Goal: Task Accomplishment & Management: Use online tool/utility

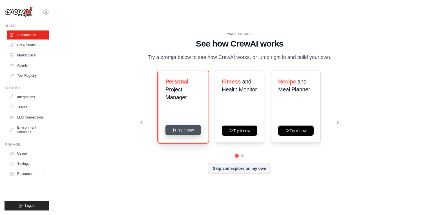
click at [185, 131] on button "Try it now" at bounding box center [183, 130] width 36 height 10
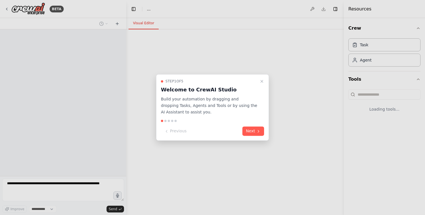
select select "****"
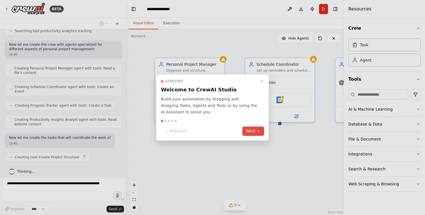
scroll to position [142, 0]
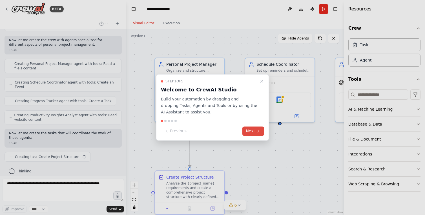
click at [257, 129] on icon at bounding box center [258, 131] width 5 height 5
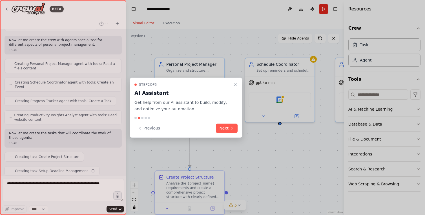
scroll to position [156, 0]
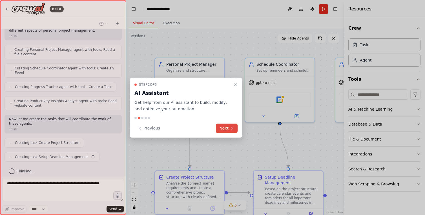
click at [227, 126] on button "Next" at bounding box center [227, 127] width 22 height 9
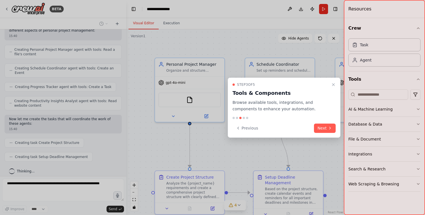
scroll to position [170, 0]
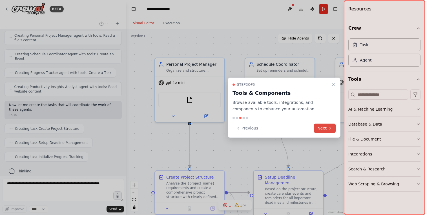
click at [324, 128] on button "Next" at bounding box center [325, 127] width 22 height 9
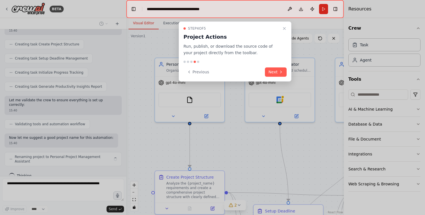
scroll to position [250, 0]
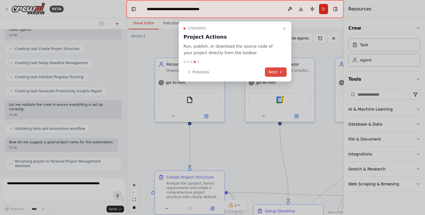
click at [273, 74] on button "Next" at bounding box center [276, 71] width 22 height 9
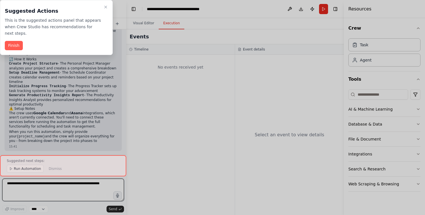
scroll to position [426, 0]
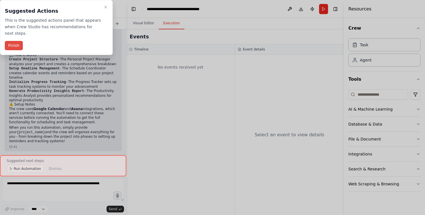
click at [12, 46] on button "Finish" at bounding box center [14, 45] width 18 height 9
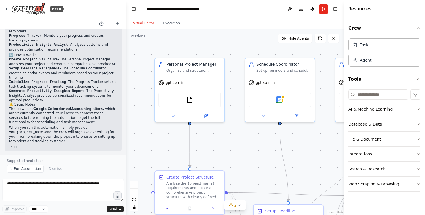
click at [144, 24] on button "Visual Editor" at bounding box center [144, 23] width 30 height 12
click at [190, 70] on div "Organize and structure personal projects by breaking them down into manageable …" at bounding box center [193, 69] width 55 height 5
click at [191, 69] on div "Organize and structure personal projects by breaking them down into manageable …" at bounding box center [193, 69] width 55 height 5
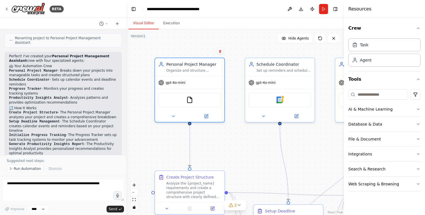
scroll to position [373, 0]
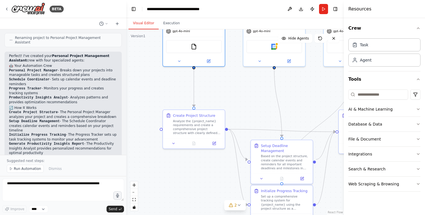
drag, startPoint x: 216, startPoint y: 150, endPoint x: 222, endPoint y: 89, distance: 61.2
click at [222, 89] on div ".deletable-edge-delete-btn { width: 20px; height: 20px; border: 0px solid #ffff…" at bounding box center [235, 121] width 218 height 185
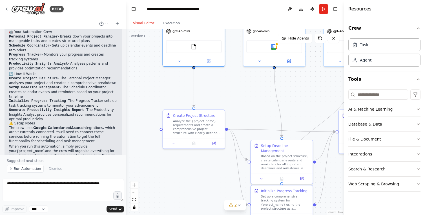
scroll to position [408, 0]
click at [419, 108] on icon "button" at bounding box center [418, 109] width 5 height 5
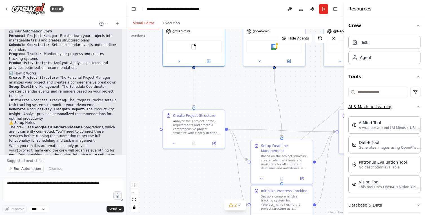
scroll to position [3, 0]
click at [384, 123] on div "AIMind Tool" at bounding box center [390, 122] width 62 height 6
click at [385, 126] on p "A wrapper around [AI-Minds](https://mindsdb.com/minds). Useful for when you nee…" at bounding box center [390, 127] width 62 height 5
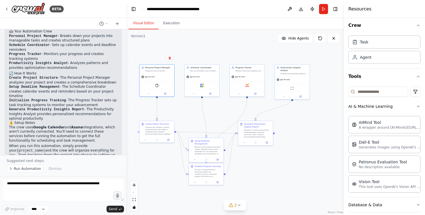
drag, startPoint x: 304, startPoint y: 91, endPoint x: 264, endPoint y: 113, distance: 46.3
click at [264, 113] on div ".deletable-edge-delete-btn { width: 20px; height: 20px; border: 0px solid #ffff…" at bounding box center [235, 121] width 218 height 185
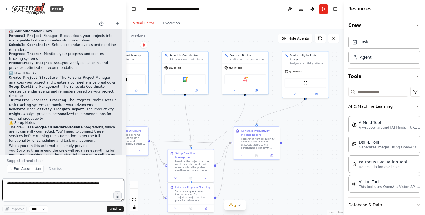
click at [45, 182] on textarea at bounding box center [63, 189] width 122 height 23
type textarea "*"
type textarea "**********"
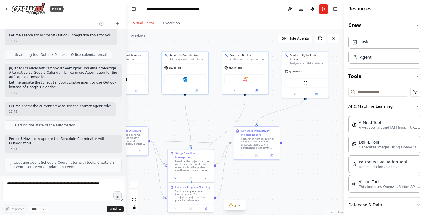
scroll to position [608, 0]
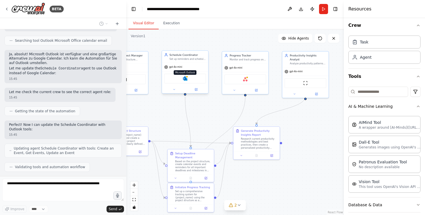
click at [185, 77] on img at bounding box center [185, 78] width 5 height 5
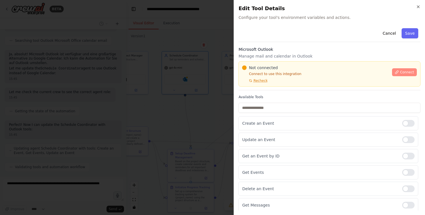
click at [402, 74] on span "Connect" at bounding box center [407, 72] width 14 height 5
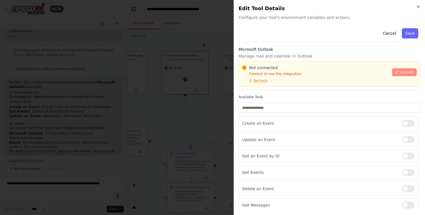
scroll to position [725, 0]
click at [283, 64] on div "Not connected Connect to use this integration Recheck Connect" at bounding box center [329, 73] width 182 height 25
click at [277, 60] on div "Microsoft Outlook Manage mail and calendar in Outlook Not connected Connect to …" at bounding box center [329, 69] width 182 height 44
click at [170, 87] on div at bounding box center [212, 107] width 425 height 215
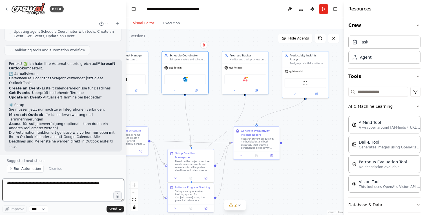
click at [51, 181] on textarea at bounding box center [63, 189] width 122 height 23
type textarea "**********"
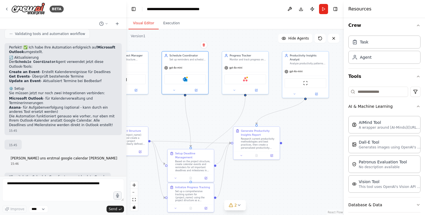
scroll to position [779, 0]
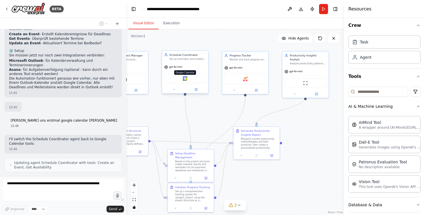
click at [185, 78] on img at bounding box center [185, 78] width 5 height 5
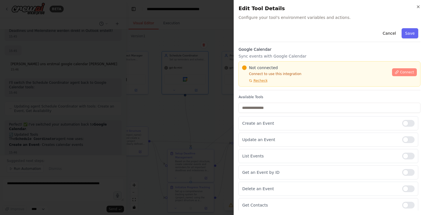
click at [408, 71] on span "Connect" at bounding box center [407, 72] width 14 height 5
click at [310, 50] on h3 "Google Calendar" at bounding box center [329, 50] width 182 height 6
click at [312, 52] on h3 "Google Calendar" at bounding box center [329, 50] width 182 height 6
click at [312, 50] on h3 "Google Calendar" at bounding box center [329, 50] width 182 height 6
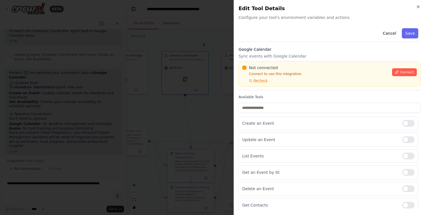
click at [211, 111] on div at bounding box center [212, 107] width 425 height 215
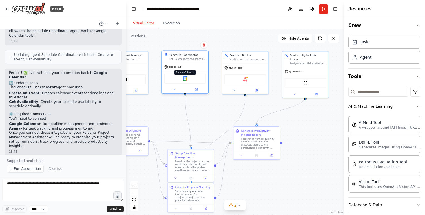
click at [186, 79] on img at bounding box center [185, 78] width 5 height 5
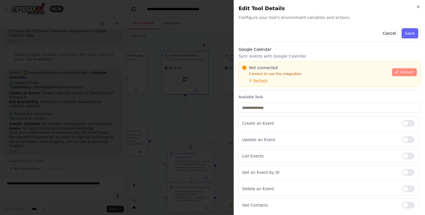
click at [407, 71] on span "Connect" at bounding box center [407, 72] width 14 height 5
click at [269, 60] on div "Google Calendar Sync events with Google Calendar Not connected Connect to use t…" at bounding box center [329, 69] width 182 height 44
click at [271, 62] on div "Not connected Connect to use this integration Recheck Connect" at bounding box center [329, 73] width 182 height 25
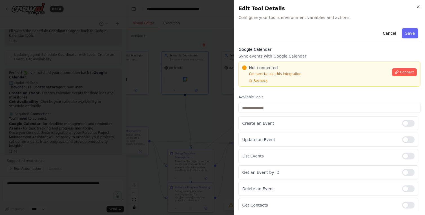
click at [268, 77] on div "Not connected Connect to use this integration Recheck" at bounding box center [315, 74] width 147 height 18
click at [181, 85] on div at bounding box center [212, 107] width 425 height 215
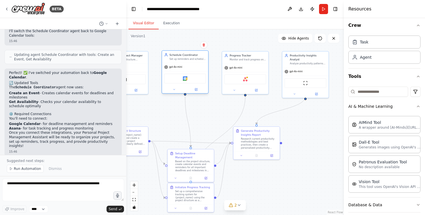
click at [194, 81] on div "Google Calendar" at bounding box center [185, 79] width 42 height 10
click at [185, 79] on img at bounding box center [185, 78] width 5 height 5
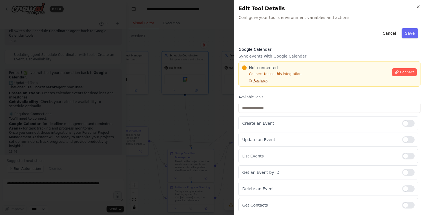
click at [261, 79] on span "Recheck" at bounding box center [260, 80] width 14 height 5
click at [418, 7] on icon "button" at bounding box center [418, 7] width 2 height 2
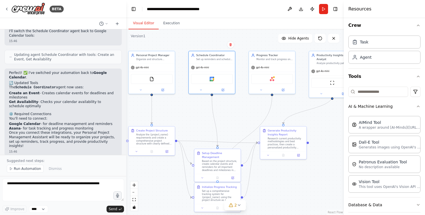
drag, startPoint x: 143, startPoint y: 112, endPoint x: 170, endPoint y: 112, distance: 26.8
click at [170, 112] on div ".deletable-edge-delete-btn { width: 20px; height: 20px; border: 0px solid #ffff…" at bounding box center [235, 121] width 218 height 185
click at [170, 23] on button "Execution" at bounding box center [172, 23] width 26 height 12
click at [147, 23] on button "Visual Editor" at bounding box center [144, 23] width 30 height 12
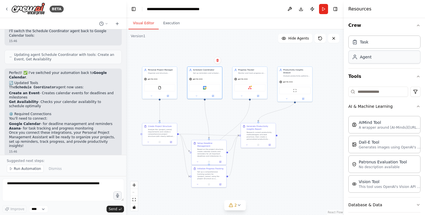
click at [376, 58] on div "Agent" at bounding box center [384, 56] width 72 height 13
click at [372, 59] on div "Agent" at bounding box center [384, 56] width 72 height 13
click at [382, 60] on div "Agent" at bounding box center [384, 56] width 72 height 13
click at [387, 42] on div "Task" at bounding box center [384, 41] width 72 height 13
click at [417, 25] on icon "button" at bounding box center [418, 25] width 5 height 5
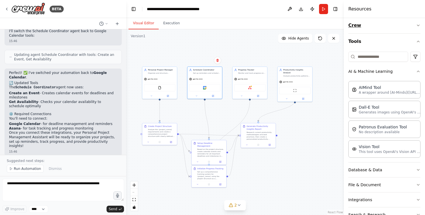
click at [418, 25] on icon "button" at bounding box center [418, 25] width 5 height 5
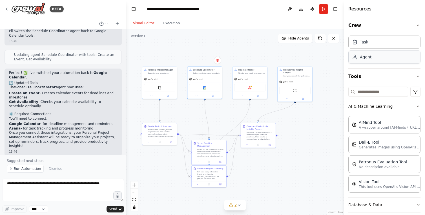
click at [388, 59] on div "Agent" at bounding box center [384, 56] width 72 height 13
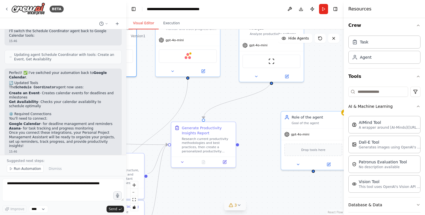
click at [239, 204] on icon at bounding box center [239, 205] width 5 height 5
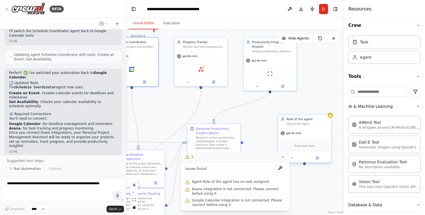
click at [302, 145] on span "Drop tools here" at bounding box center [305, 146] width 20 height 4
click at [304, 147] on span "Drop tools here" at bounding box center [305, 146] width 20 height 4
click at [281, 157] on icon at bounding box center [282, 156] width 5 height 5
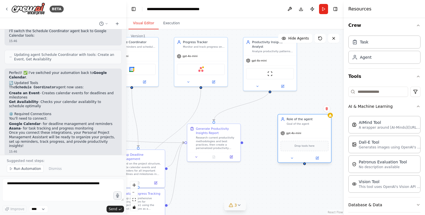
click at [304, 145] on span "Drop tools here" at bounding box center [305, 146] width 20 height 4
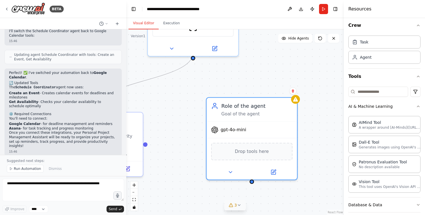
drag, startPoint x: 318, startPoint y: 82, endPoint x: 267, endPoint y: 87, distance: 50.7
click at [267, 87] on div ".deletable-edge-delete-btn { width: 20px; height: 20px; border: 0px solid #ffff…" at bounding box center [235, 121] width 218 height 185
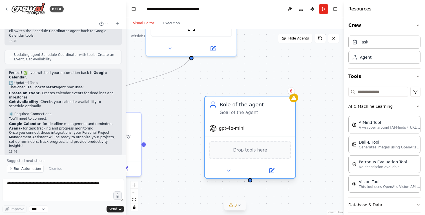
click at [252, 153] on span "Drop tools here" at bounding box center [250, 149] width 34 height 7
click at [233, 127] on span "gpt-4o-mini" at bounding box center [232, 128] width 26 height 6
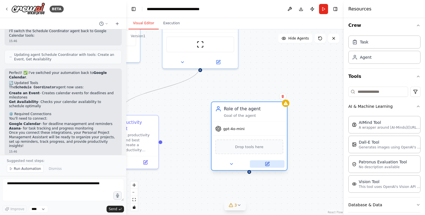
click at [267, 162] on icon at bounding box center [267, 163] width 5 height 5
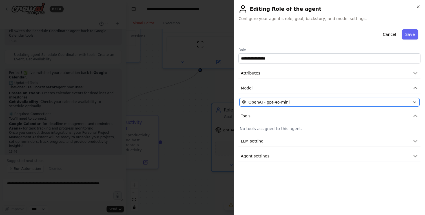
click at [300, 101] on div "OpenAI - gpt-4o-mini" at bounding box center [326, 102] width 168 height 6
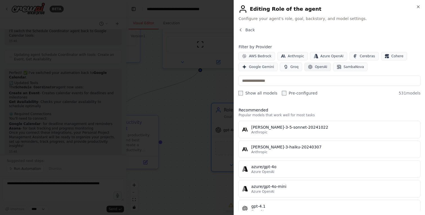
click at [315, 66] on span "OpenAI" at bounding box center [321, 67] width 12 height 5
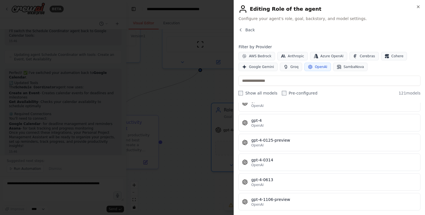
scroll to position [0, 0]
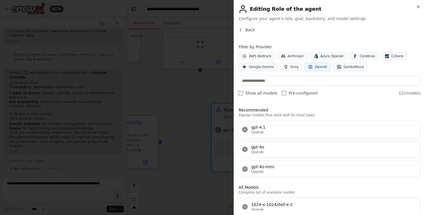
click at [329, 27] on div "Close Editing Role of the agent Configure your agent's role, goal, backstory, a…" at bounding box center [329, 107] width 191 height 215
click at [247, 29] on span "Back" at bounding box center [250, 30] width 10 height 6
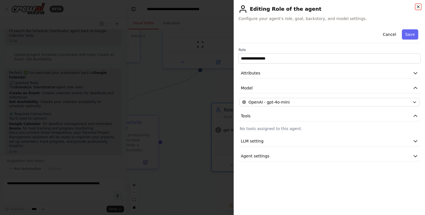
click at [419, 7] on icon "button" at bounding box center [418, 7] width 5 height 5
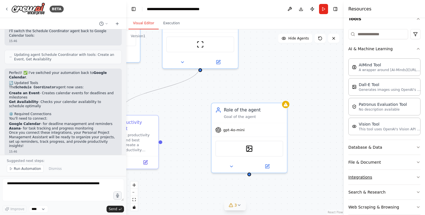
scroll to position [69, 0]
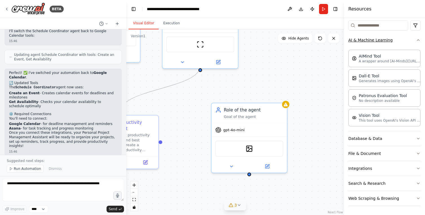
click at [418, 39] on icon "button" at bounding box center [418, 40] width 5 height 5
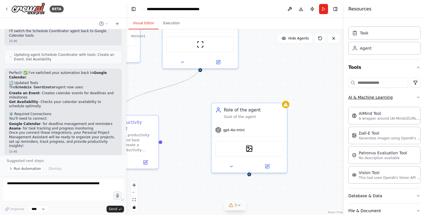
scroll to position [0, 0]
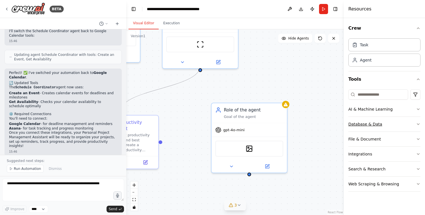
click at [418, 124] on icon "button" at bounding box center [418, 123] width 2 height 1
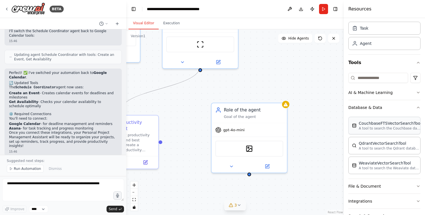
scroll to position [49, 0]
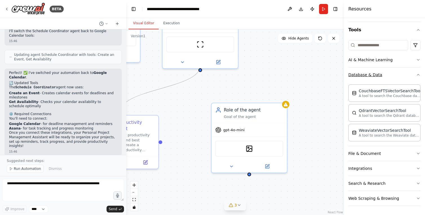
click at [418, 74] on icon "button" at bounding box center [418, 74] width 2 height 1
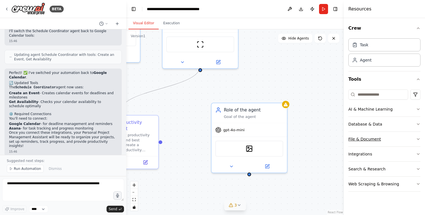
click at [418, 139] on icon "button" at bounding box center [418, 138] width 2 height 1
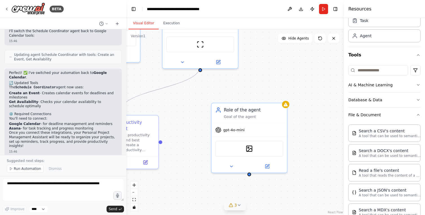
scroll to position [78, 0]
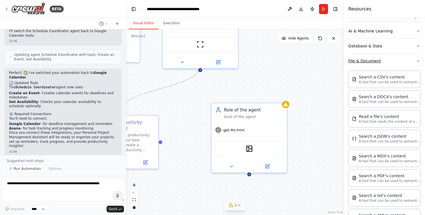
click at [420, 59] on icon "button" at bounding box center [418, 61] width 5 height 5
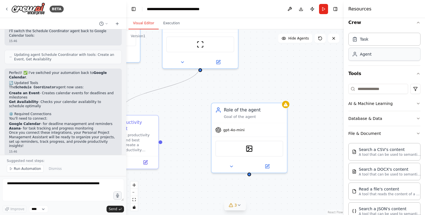
scroll to position [0, 0]
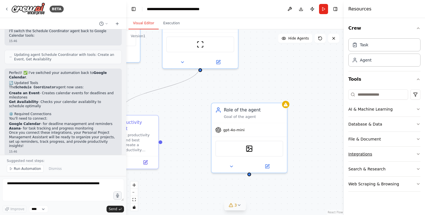
click at [418, 152] on icon "button" at bounding box center [418, 154] width 5 height 5
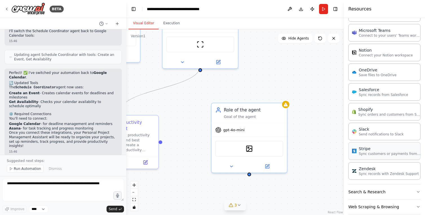
scroll to position [404, 0]
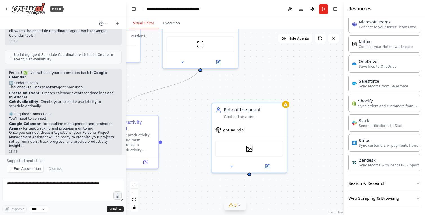
click at [418, 182] on icon "button" at bounding box center [418, 183] width 5 height 5
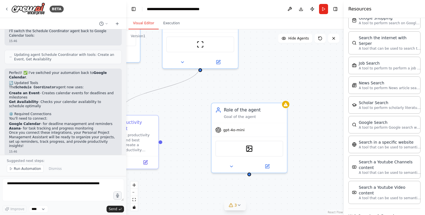
scroll to position [691, 0]
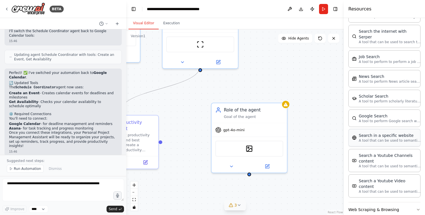
click at [385, 138] on p "A tool that can be used to semantic search a query from a specific URL content." at bounding box center [390, 140] width 62 height 5
click at [380, 138] on p "A tool that can be used to semantic search a query from a specific URL content." at bounding box center [390, 140] width 62 height 5
click at [382, 132] on div "Search in a specific website" at bounding box center [390, 135] width 62 height 6
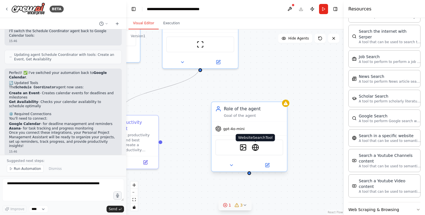
click at [255, 149] on img at bounding box center [255, 146] width 7 height 7
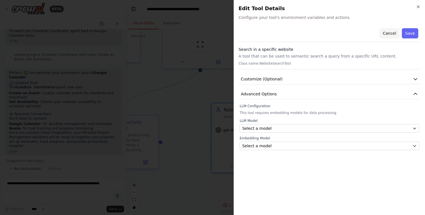
click at [391, 32] on button "Cancel" at bounding box center [389, 33] width 20 height 10
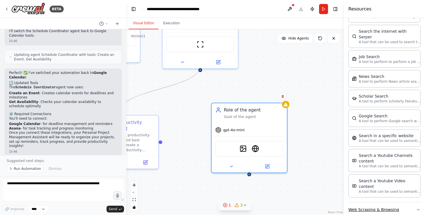
click at [419, 209] on icon "button" at bounding box center [418, 209] width 2 height 1
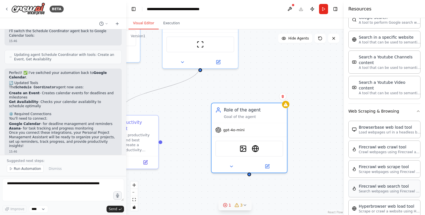
scroll to position [813, 0]
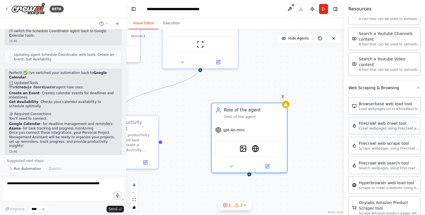
click at [388, 126] on p "Crawl webpages using Firecrawl and return the contents" at bounding box center [390, 128] width 62 height 5
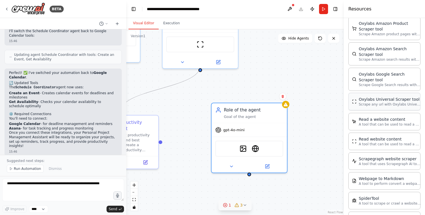
scroll to position [992, 0]
click at [387, 141] on p "A tool that can be used to read a website content." at bounding box center [390, 143] width 62 height 5
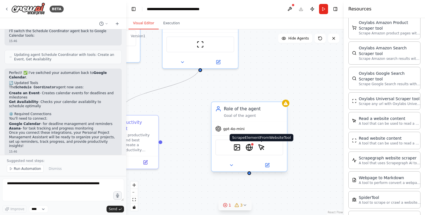
click at [262, 147] on img at bounding box center [261, 146] width 7 height 7
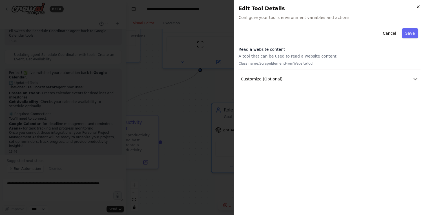
click at [420, 6] on icon "button" at bounding box center [418, 7] width 5 height 5
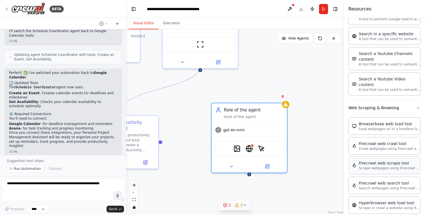
scroll to position [792, 0]
click at [325, 9] on button "Run" at bounding box center [323, 9] width 9 height 10
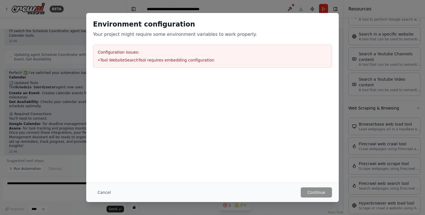
click at [100, 192] on button "Cancel" at bounding box center [104, 192] width 22 height 10
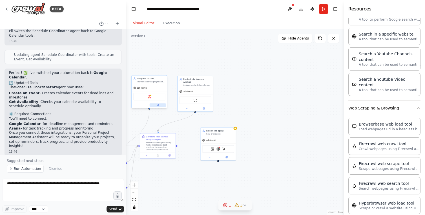
click at [155, 106] on button at bounding box center [158, 104] width 16 height 3
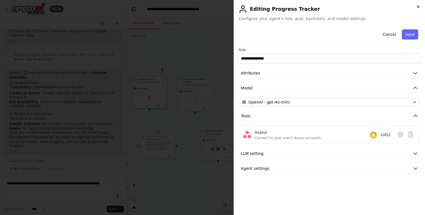
click at [419, 8] on icon "button" at bounding box center [418, 7] width 5 height 5
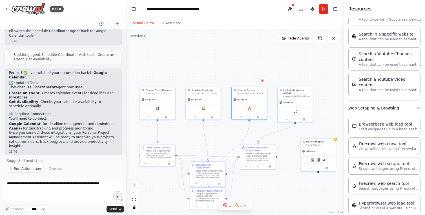
drag, startPoint x: 234, startPoint y: 57, endPoint x: 332, endPoint y: 59, distance: 97.8
click at [333, 59] on div ".deletable-edge-delete-btn { width: 20px; height: 20px; border: 0px solid #ffff…" at bounding box center [235, 121] width 218 height 185
click at [219, 118] on div at bounding box center [202, 116] width 35 height 6
click at [171, 117] on button at bounding box center [166, 115] width 16 height 3
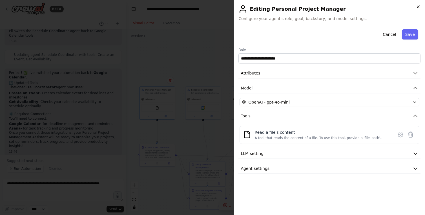
click at [416, 5] on icon "button" at bounding box center [418, 7] width 5 height 5
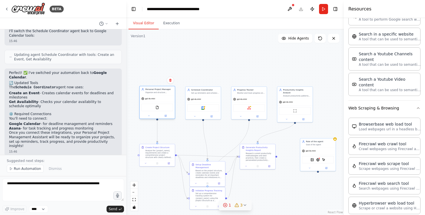
click at [172, 98] on div "gpt-4o-mini" at bounding box center [157, 99] width 35 height 6
click at [326, 9] on button "Run" at bounding box center [323, 9] width 9 height 10
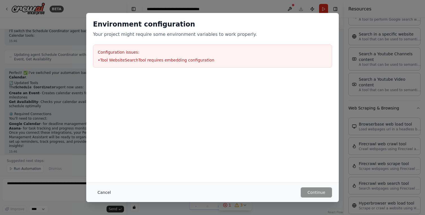
click at [104, 193] on button "Cancel" at bounding box center [104, 192] width 22 height 10
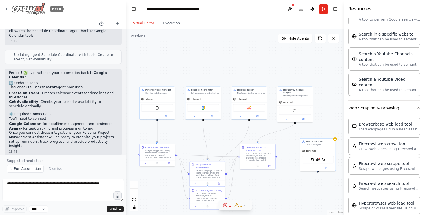
click at [8, 8] on icon at bounding box center [7, 9] width 5 height 5
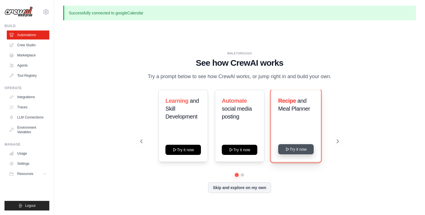
click at [297, 150] on button "Try it now" at bounding box center [296, 149] width 36 height 10
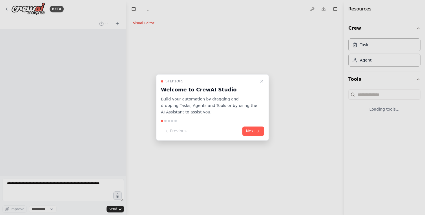
select select "****"
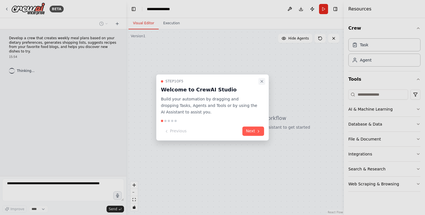
click at [261, 79] on icon "Close walkthrough" at bounding box center [262, 81] width 5 height 5
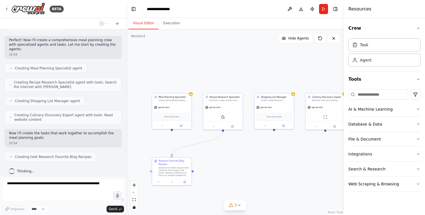
scroll to position [147, 0]
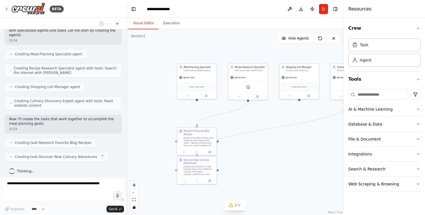
drag, startPoint x: 148, startPoint y: 140, endPoint x: 173, endPoint y: 110, distance: 39.0
click at [173, 110] on div ".deletable-edge-delete-btn { width: 20px; height: 20px; border: 0px solid #ffff…" at bounding box center [235, 121] width 218 height 185
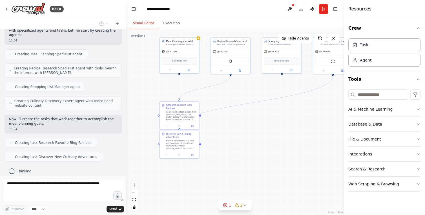
drag, startPoint x: 157, startPoint y: 136, endPoint x: 137, endPoint y: 107, distance: 34.8
click at [137, 107] on div ".deletable-edge-delete-btn { width: 20px; height: 20px; border: 0px solid #ffff…" at bounding box center [235, 121] width 218 height 185
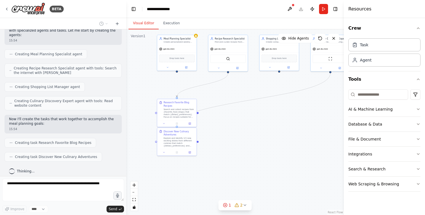
scroll to position [161, 0]
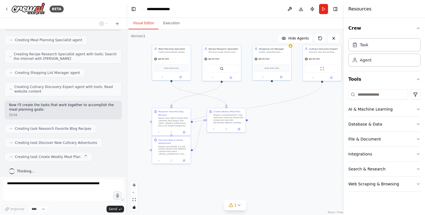
drag, startPoint x: 281, startPoint y: 103, endPoint x: 274, endPoint y: 111, distance: 11.0
click at [274, 111] on div ".deletable-edge-delete-btn { width: 20px; height: 20px; border: 0px solid #ffff…" at bounding box center [235, 121] width 218 height 185
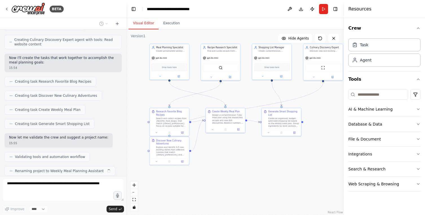
scroll to position [222, 0]
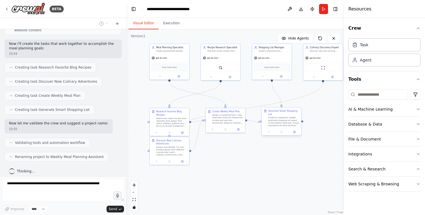
click at [280, 118] on div "Create an organized, budget-optimized shopping list based on the weekly meal pl…" at bounding box center [283, 121] width 31 height 10
click at [295, 132] on icon at bounding box center [294, 132] width 2 height 2
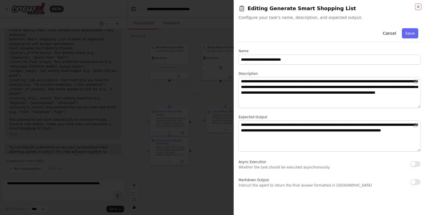
scroll to position [450, 0]
click at [418, 7] on icon "button" at bounding box center [418, 7] width 5 height 5
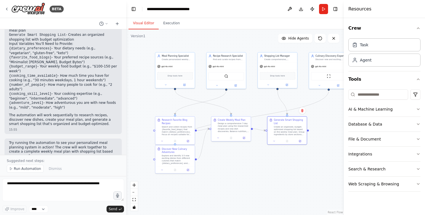
drag, startPoint x: 261, startPoint y: 156, endPoint x: 266, endPoint y: 165, distance: 10.2
click at [267, 165] on div ".deletable-edge-delete-btn { width: 20px; height: 20px; border: 0px solid #ffff…" at bounding box center [235, 121] width 218 height 185
click at [26, 167] on span "Run Automation" at bounding box center [27, 168] width 27 height 5
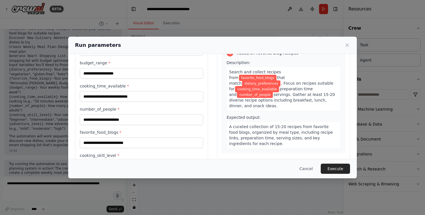
scroll to position [37, 0]
click at [338, 168] on button "Execute" at bounding box center [335, 168] width 29 height 10
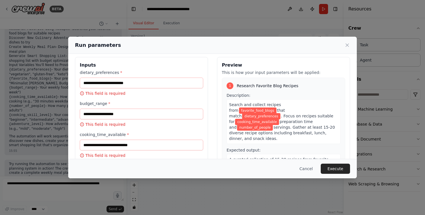
scroll to position [0, 0]
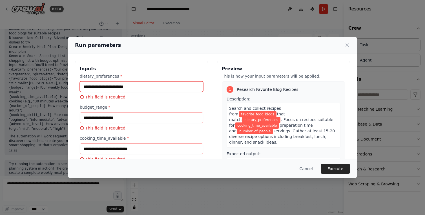
click at [134, 85] on input "dietary_preferences *" at bounding box center [141, 86] width 123 height 11
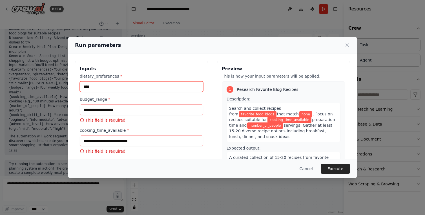
type input "****"
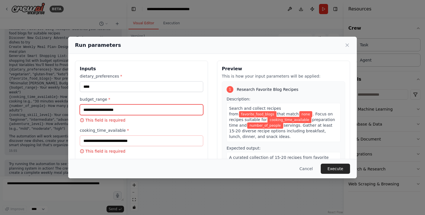
click at [131, 109] on input "budget_range *" at bounding box center [141, 109] width 123 height 11
type input "*"
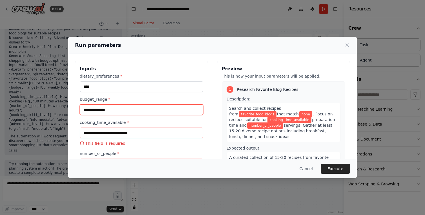
type input "**********"
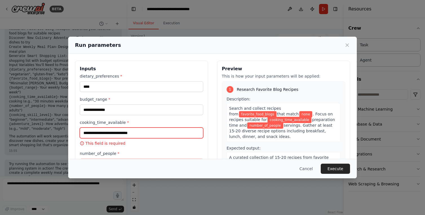
click at [141, 134] on input "cooking_time_available *" at bounding box center [141, 132] width 123 height 11
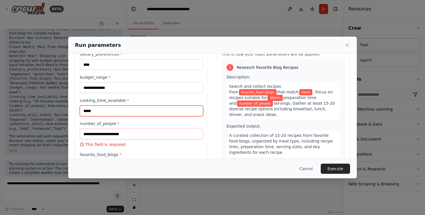
scroll to position [24, 0]
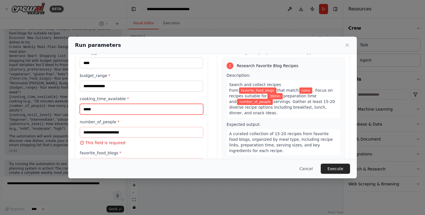
type input "*****"
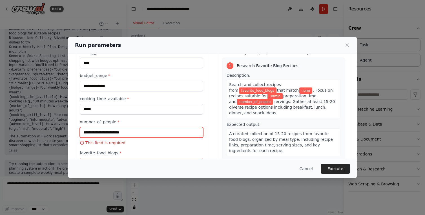
click at [146, 132] on input "number_of_people *" at bounding box center [141, 132] width 123 height 11
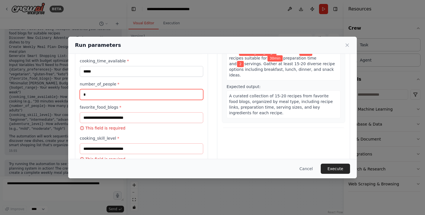
scroll to position [63, 0]
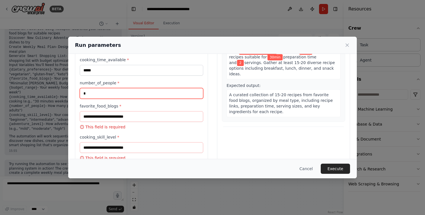
type input "*"
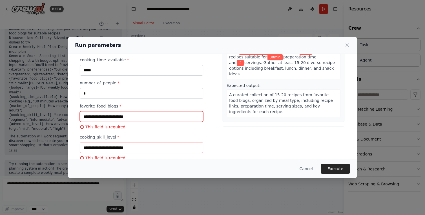
click at [96, 117] on input "favorite_food_blogs *" at bounding box center [141, 116] width 123 height 11
paste input "**********"
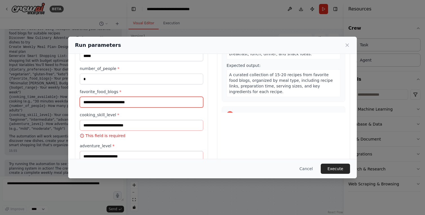
scroll to position [79, 0]
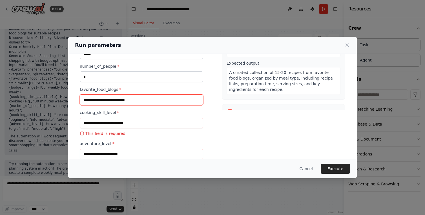
type input "**********"
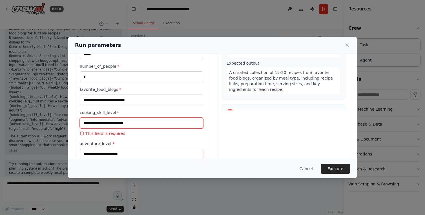
click at [137, 123] on input "cooking_skill_level *" at bounding box center [141, 123] width 123 height 11
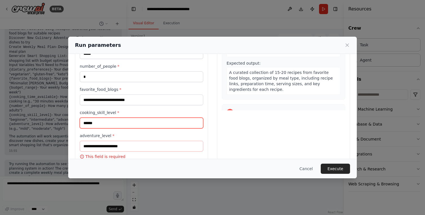
scroll to position [91, 0]
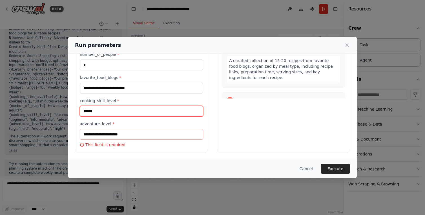
type input "******"
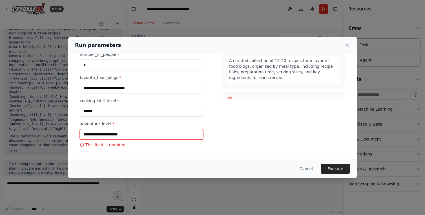
click at [132, 134] on input "adventure_level *" at bounding box center [141, 134] width 123 height 11
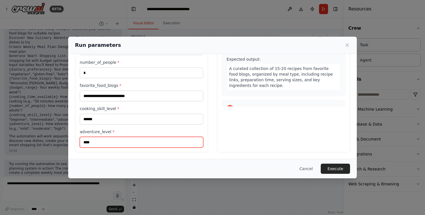
type input "****"
click at [222, 133] on div "Preview This is how your input parameters will be applied: 1 Research Favorite …" at bounding box center [283, 64] width 133 height 175
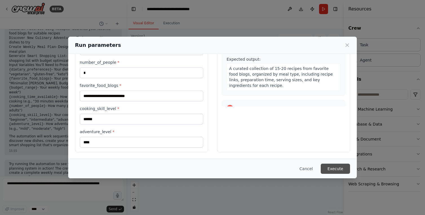
click at [332, 170] on button "Execute" at bounding box center [335, 168] width 29 height 10
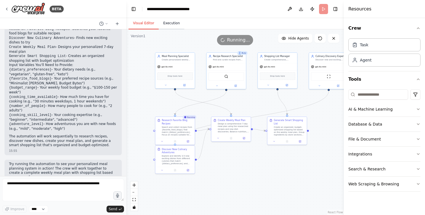
click at [170, 22] on button "Execution" at bounding box center [172, 23] width 26 height 12
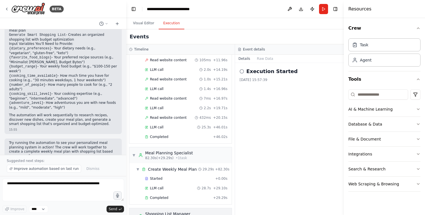
scroll to position [275, 0]
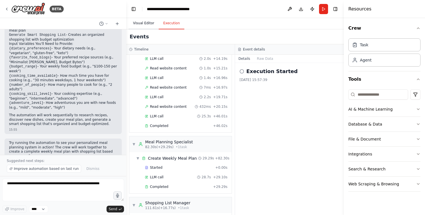
click at [146, 24] on button "Visual Editor" at bounding box center [144, 23] width 30 height 12
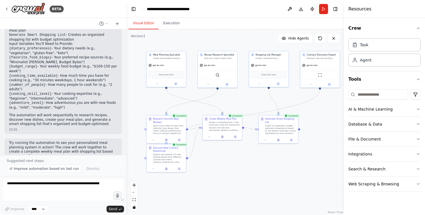
drag, startPoint x: 300, startPoint y: 170, endPoint x: 292, endPoint y: 168, distance: 8.9
click at [292, 168] on div ".deletable-edge-delete-btn { width: 20px; height: 20px; border: 0px solid #ffff…" at bounding box center [235, 121] width 218 height 185
click at [279, 140] on icon at bounding box center [279, 139] width 2 height 2
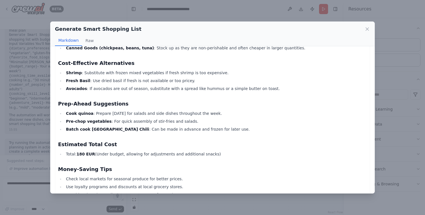
scroll to position [401, 0]
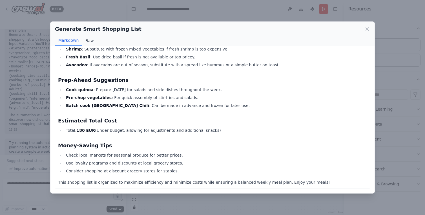
click at [88, 42] on button "Raw" at bounding box center [89, 40] width 15 height 11
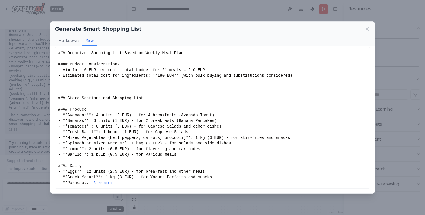
scroll to position [4, 0]
click at [63, 38] on button "Markdown" at bounding box center [68, 40] width 27 height 11
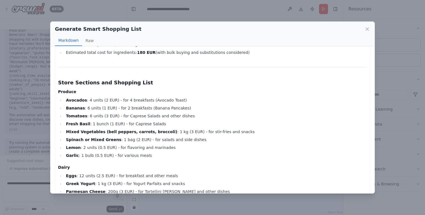
scroll to position [0, 0]
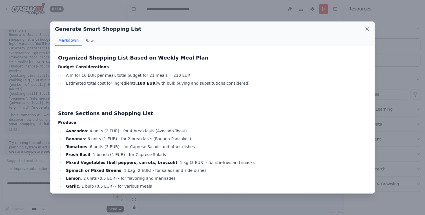
click at [368, 29] on icon at bounding box center [367, 29] width 3 height 3
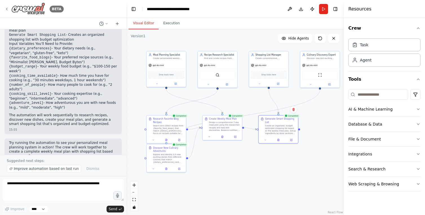
click at [7, 9] on icon at bounding box center [7, 9] width 5 height 5
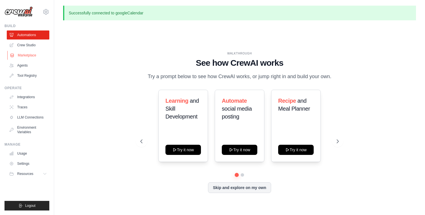
click at [25, 54] on link "Marketplace" at bounding box center [28, 55] width 43 height 9
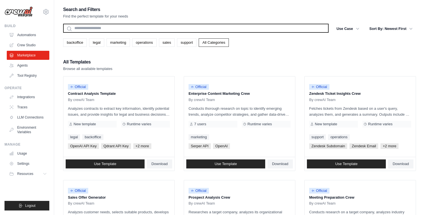
click at [105, 30] on input "text" at bounding box center [196, 28] width 266 height 9
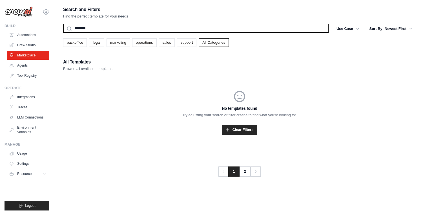
type input "********"
click at [63, 32] on button "Search" at bounding box center [63, 32] width 0 height 0
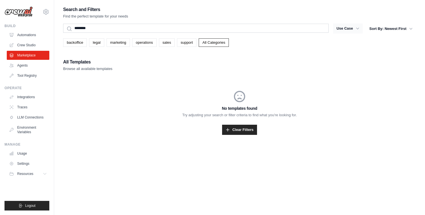
click at [356, 30] on icon "button" at bounding box center [358, 29] width 6 height 6
click at [323, 50] on div "Search and Filters Find the perfect template for your needs ******** Search Use…" at bounding box center [239, 77] width 353 height 143
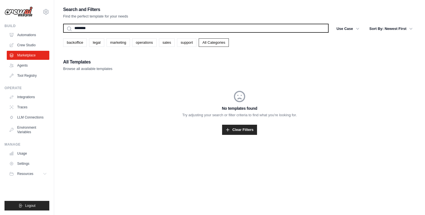
click at [91, 29] on input "********" at bounding box center [196, 28] width 266 height 9
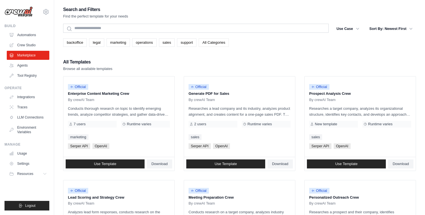
click at [210, 43] on link "All Categories" at bounding box center [214, 42] width 30 height 8
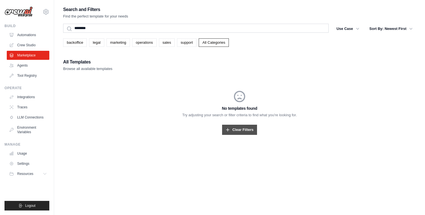
click at [238, 130] on link "Clear Filters" at bounding box center [239, 130] width 35 height 10
click at [28, 65] on link "Agents" at bounding box center [28, 65] width 43 height 9
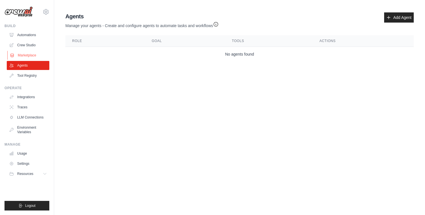
click at [25, 56] on link "Marketplace" at bounding box center [28, 55] width 43 height 9
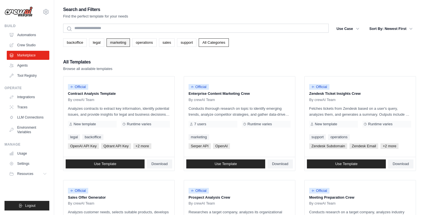
click at [118, 42] on link "marketing" at bounding box center [118, 42] width 23 height 8
click at [144, 43] on link "operations" at bounding box center [144, 42] width 25 height 8
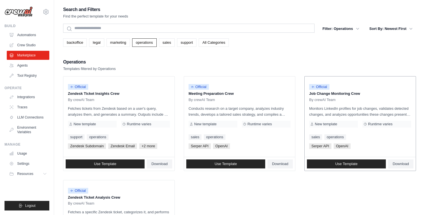
click at [350, 111] on p "Monitors LinkedIn profiles for job changes, validates detected changes, and ana…" at bounding box center [360, 111] width 102 height 12
click at [338, 92] on p "Job Change Monitoring Crew" at bounding box center [360, 94] width 102 height 6
click at [363, 109] on p "Monitors LinkedIn profiles for job changes, validates detected changes, and ana…" at bounding box center [360, 111] width 102 height 12
click at [120, 45] on link "marketing" at bounding box center [118, 42] width 23 height 8
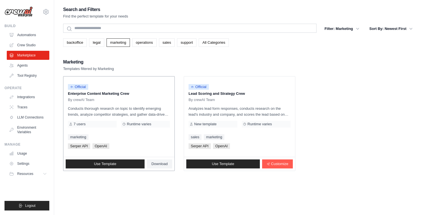
click at [130, 113] on p "Conducts thorough research on topic to identify emerging trends, analyze compet…" at bounding box center [119, 111] width 102 height 12
click at [75, 39] on link "backoffice" at bounding box center [75, 42] width 24 height 8
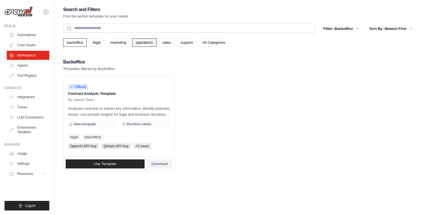
click at [145, 43] on link "operations" at bounding box center [144, 42] width 25 height 8
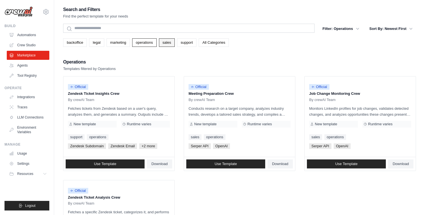
click at [168, 44] on link "sales" at bounding box center [167, 42] width 16 height 8
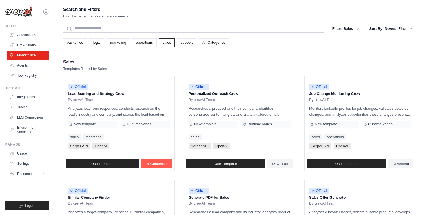
click at [29, 11] on img at bounding box center [19, 11] width 28 height 11
